Goal: Task Accomplishment & Management: Manage account settings

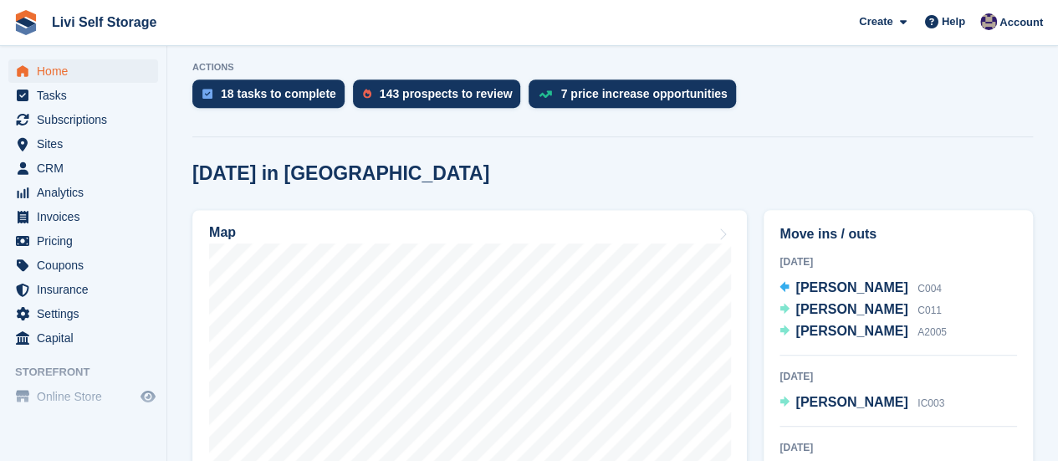
scroll to position [251, 0]
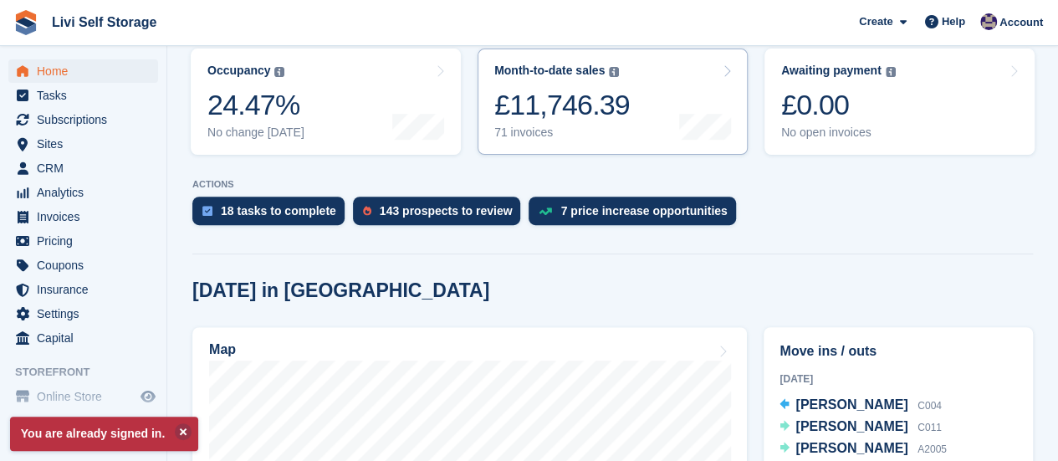
scroll to position [167, 0]
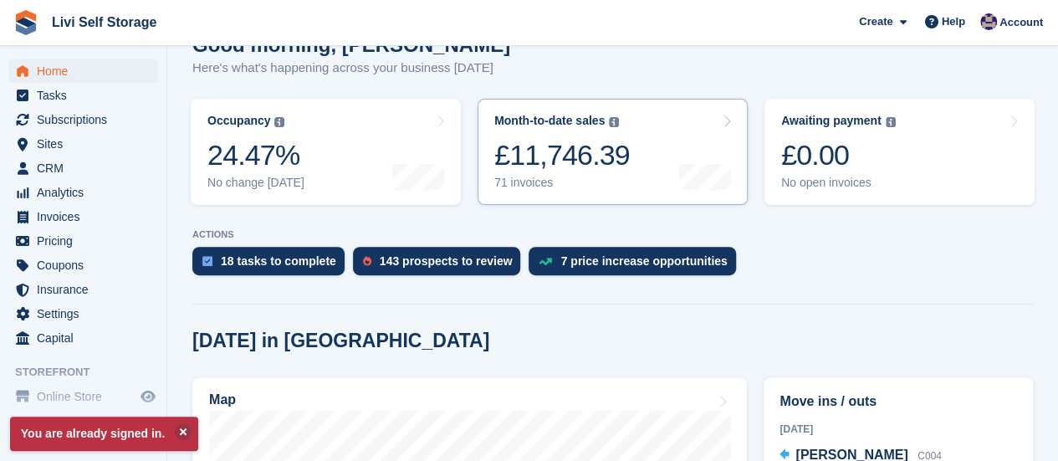
click at [520, 181] on div "71 invoices" at bounding box center [561, 183] width 135 height 14
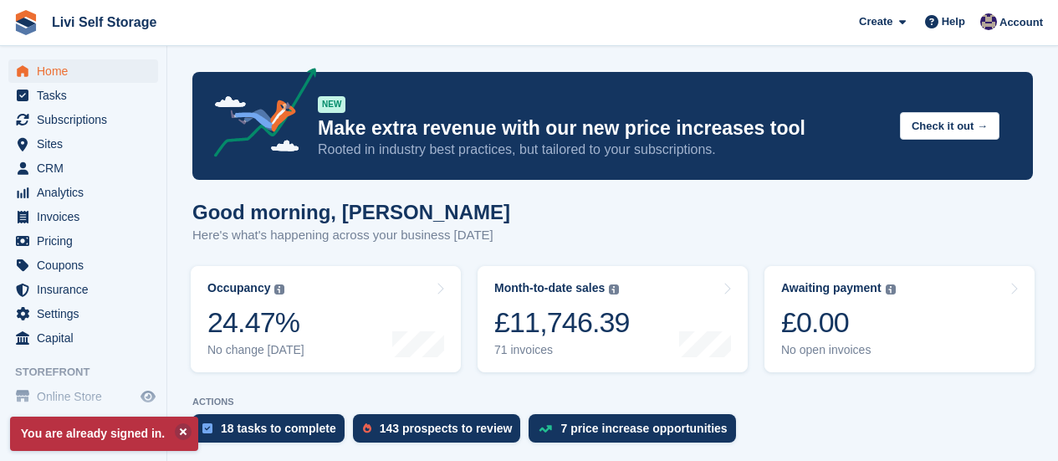
scroll to position [167, 0]
